Goal: Task Accomplishment & Management: Manage account settings

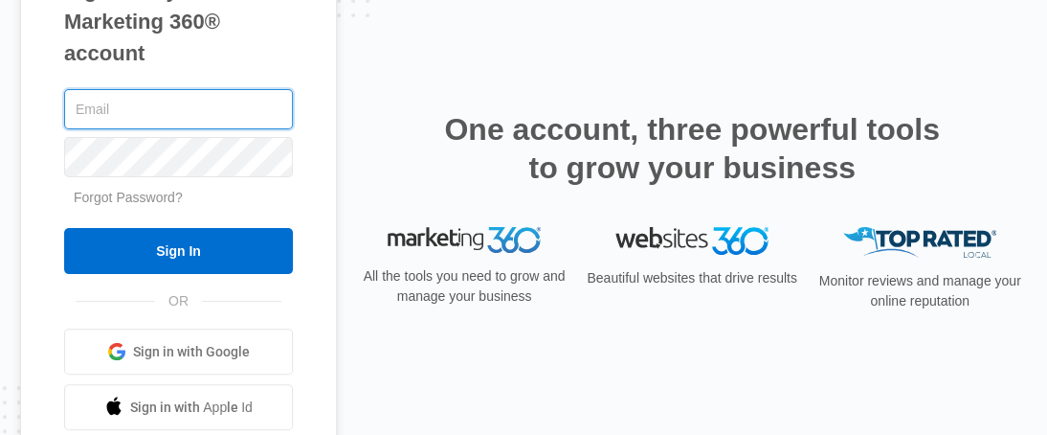
click at [148, 114] on input "text" at bounding box center [178, 109] width 229 height 40
type input "[EMAIL_ADDRESS][DOMAIN_NAME]"
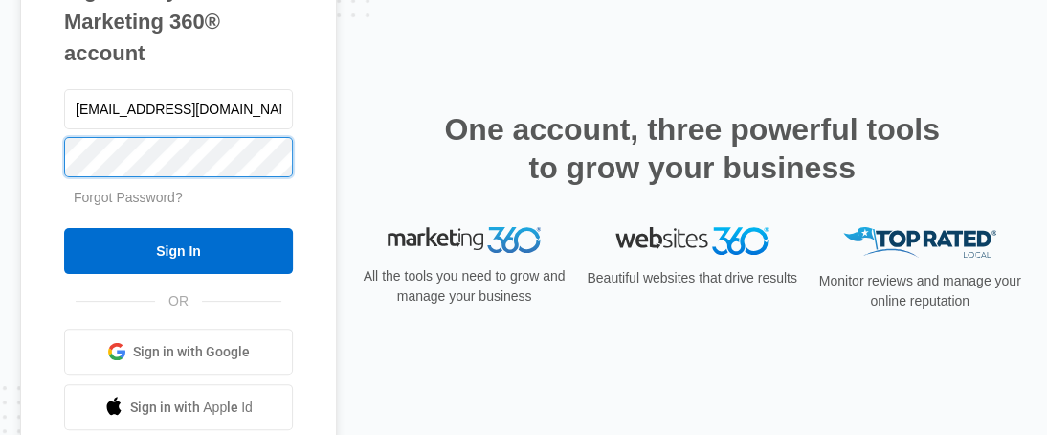
click at [64, 228] on input "Sign In" at bounding box center [178, 251] width 229 height 46
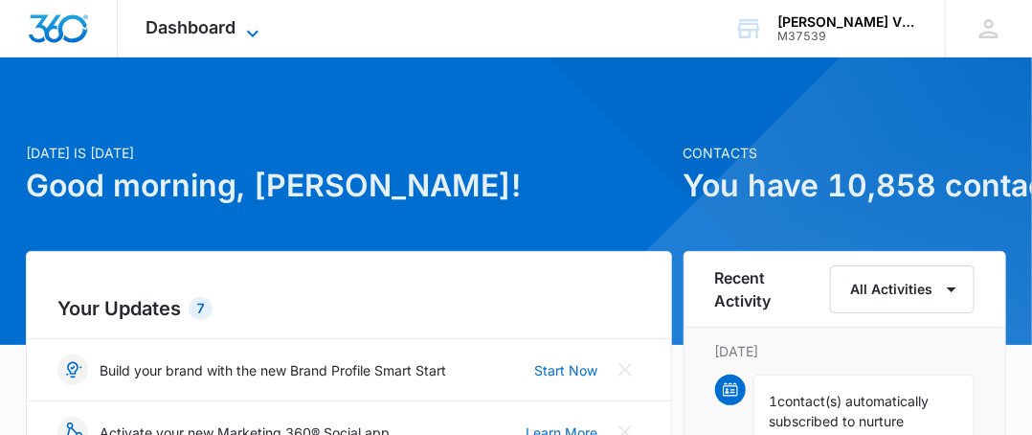
click at [259, 32] on icon at bounding box center [252, 33] width 23 height 23
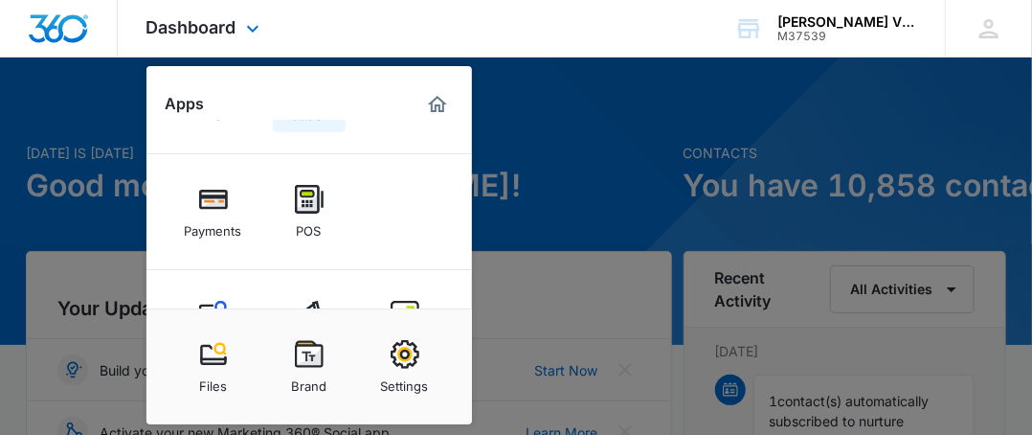
scroll to position [191, 0]
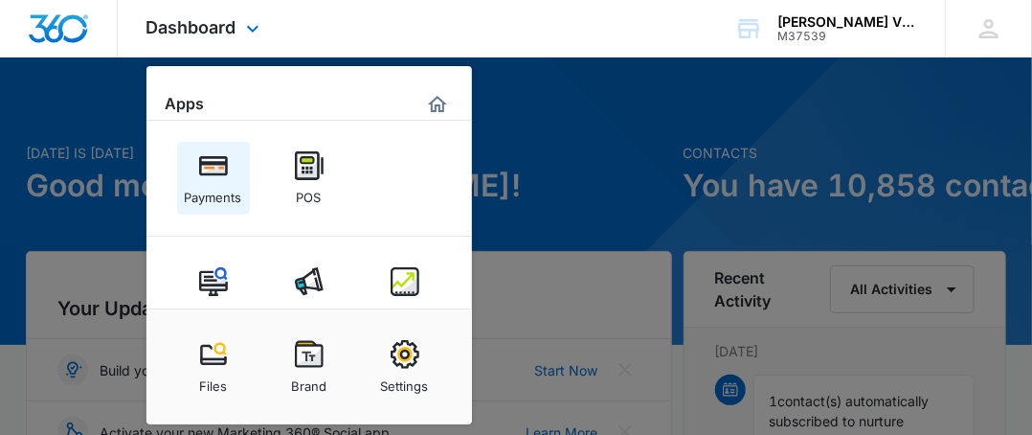
click at [218, 174] on img at bounding box center [213, 165] width 29 height 29
